Goal: Task Accomplishment & Management: Use online tool/utility

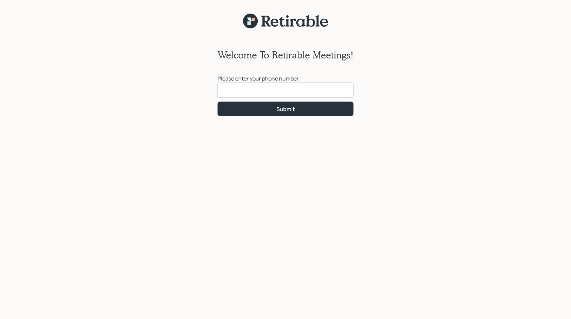
click at [290, 91] on input at bounding box center [286, 90] width 136 height 15
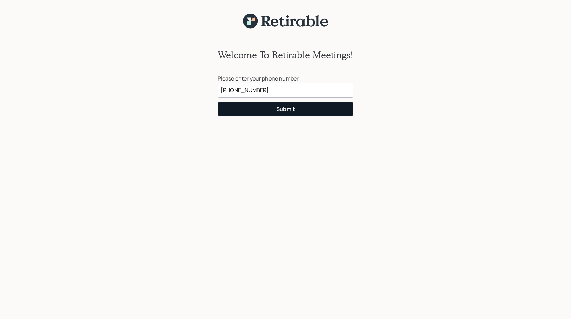
type input "[PHONE_NUMBER]"
click at [306, 106] on button "Submit" at bounding box center [286, 109] width 136 height 15
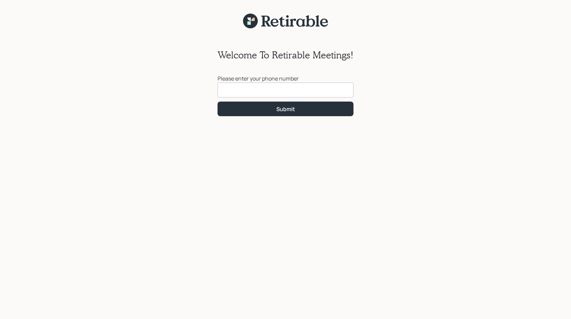
click at [250, 95] on input at bounding box center [286, 90] width 136 height 15
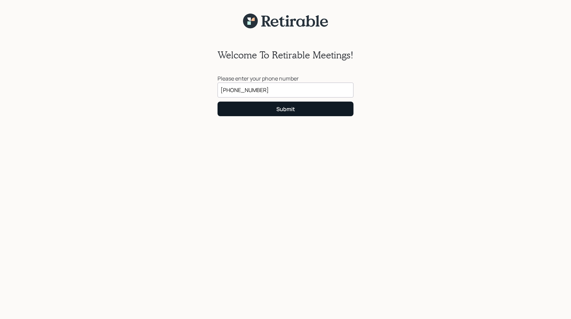
type input "(813) 784-3445"
click at [285, 106] on div "Submit" at bounding box center [285, 108] width 19 height 7
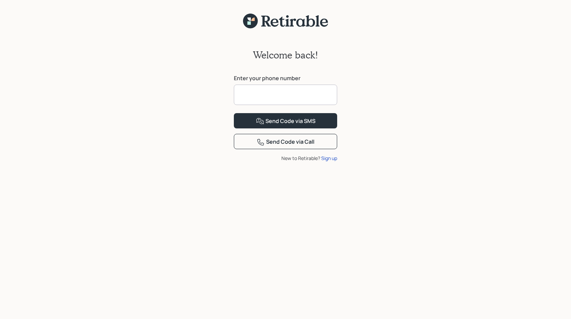
click at [272, 99] on input at bounding box center [285, 95] width 103 height 20
type input "**********"
click at [277, 125] on div "Send Code via SMS" at bounding box center [285, 121] width 59 height 8
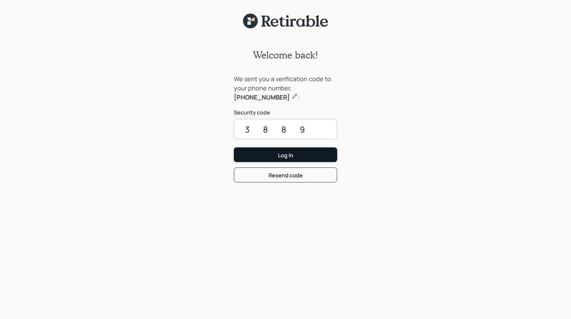
click at [305, 156] on button "Log In" at bounding box center [285, 154] width 103 height 15
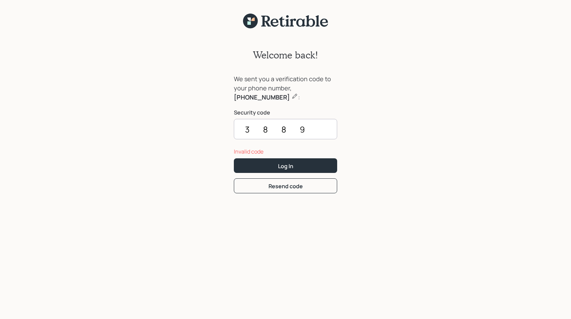
click at [314, 130] on input "3889" at bounding box center [285, 129] width 103 height 20
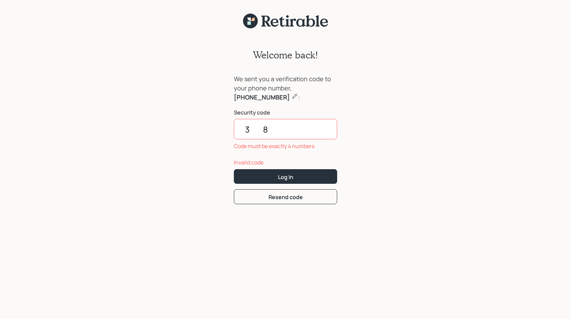
type input "3"
type input "3889"
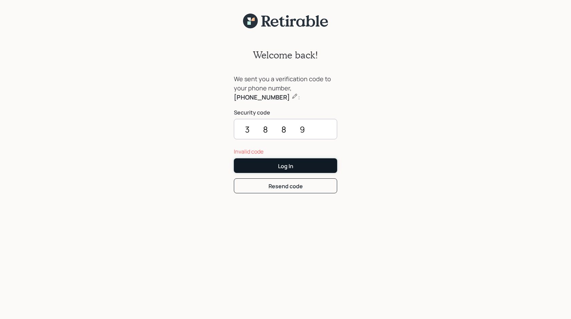
click at [263, 164] on button "Log In" at bounding box center [285, 165] width 103 height 15
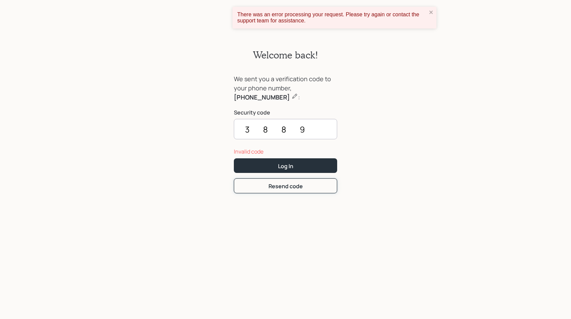
click at [297, 187] on div "Resend code" at bounding box center [285, 186] width 34 height 7
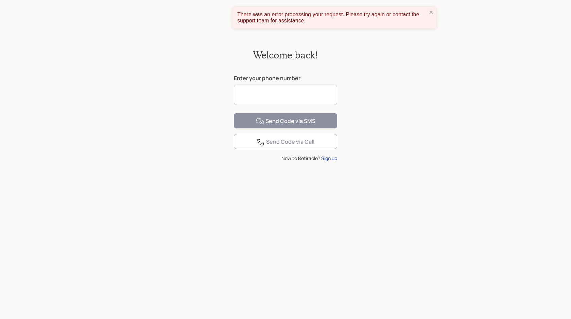
click at [260, 95] on input at bounding box center [285, 95] width 103 height 20
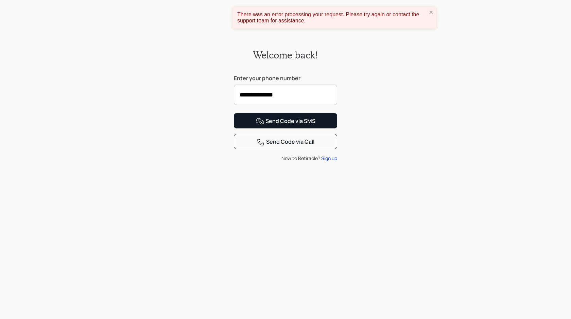
type input "**********"
drag, startPoint x: 275, startPoint y: 149, endPoint x: 265, endPoint y: 146, distance: 10.1
click at [274, 125] on div "Send Code via SMS" at bounding box center [285, 121] width 59 height 8
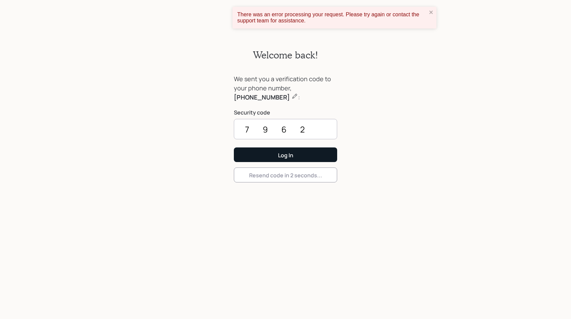
type input "7962"
click at [305, 154] on button "Log In" at bounding box center [285, 154] width 103 height 15
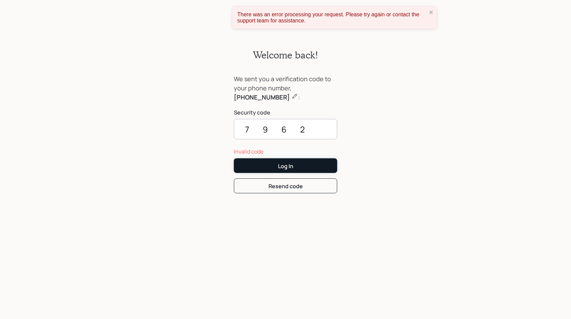
click at [292, 165] on div "Log In" at bounding box center [285, 165] width 15 height 7
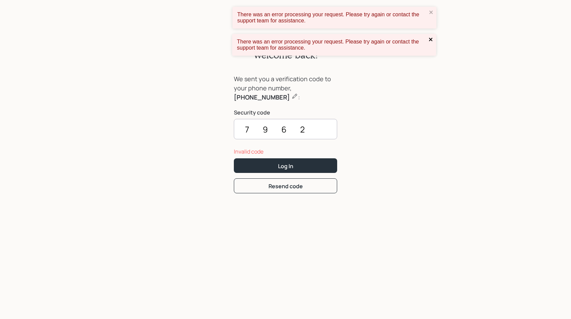
click at [433, 40] on icon "close" at bounding box center [431, 39] width 5 height 5
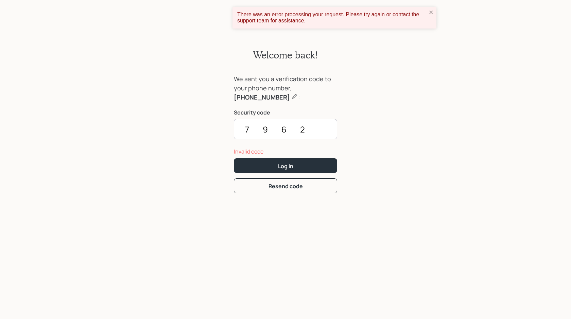
click at [426, 16] on div "There was an error processing your request. Please try again or contact the sup…" at bounding box center [332, 18] width 190 height 12
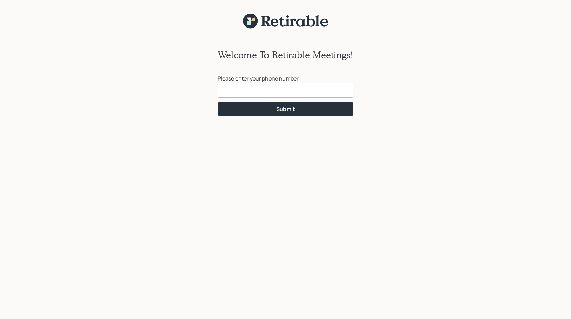
drag, startPoint x: 253, startPoint y: 91, endPoint x: 274, endPoint y: 91, distance: 20.7
click at [253, 91] on input at bounding box center [286, 90] width 136 height 15
type input "(678) 663-5039"
click at [307, 101] on form "(678) 663-5039 Submit" at bounding box center [286, 100] width 136 height 34
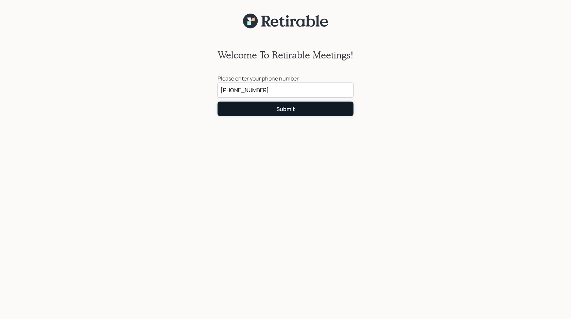
click at [302, 108] on button "Submit" at bounding box center [286, 109] width 136 height 15
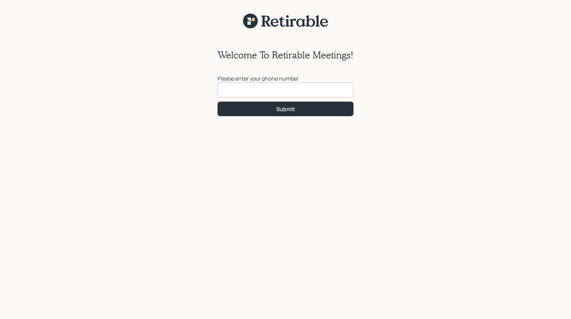
click at [271, 90] on input at bounding box center [286, 90] width 136 height 15
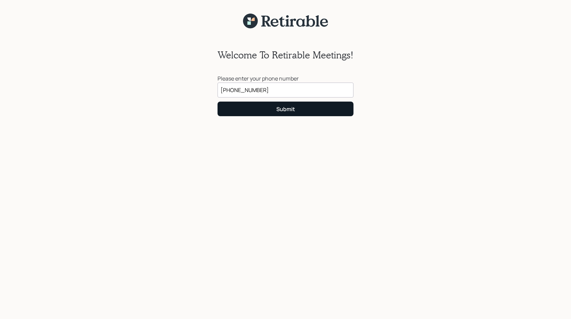
type input "(813) 784-3545"
click at [278, 109] on div "Submit" at bounding box center [285, 108] width 19 height 7
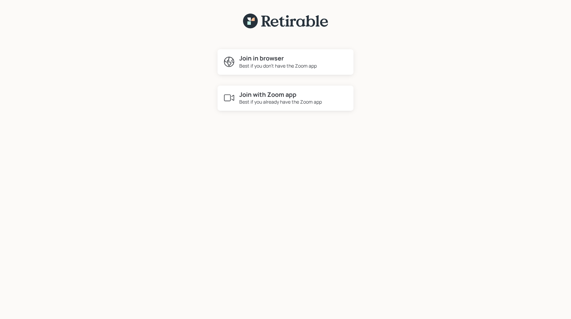
click at [264, 98] on h4 "Join with Zoom app" at bounding box center [280, 94] width 83 height 7
